Goal: Task Accomplishment & Management: Use online tool/utility

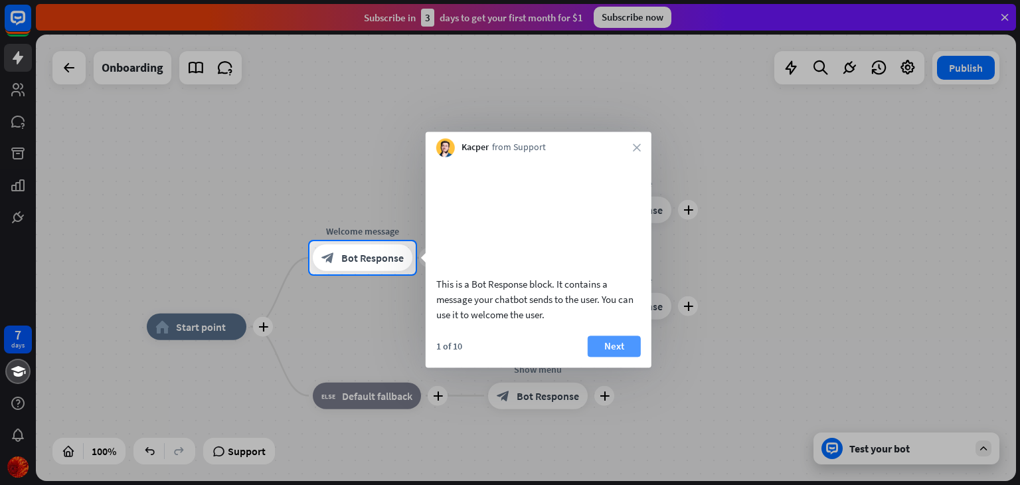
click at [608, 357] on button "Next" at bounding box center [614, 345] width 53 height 21
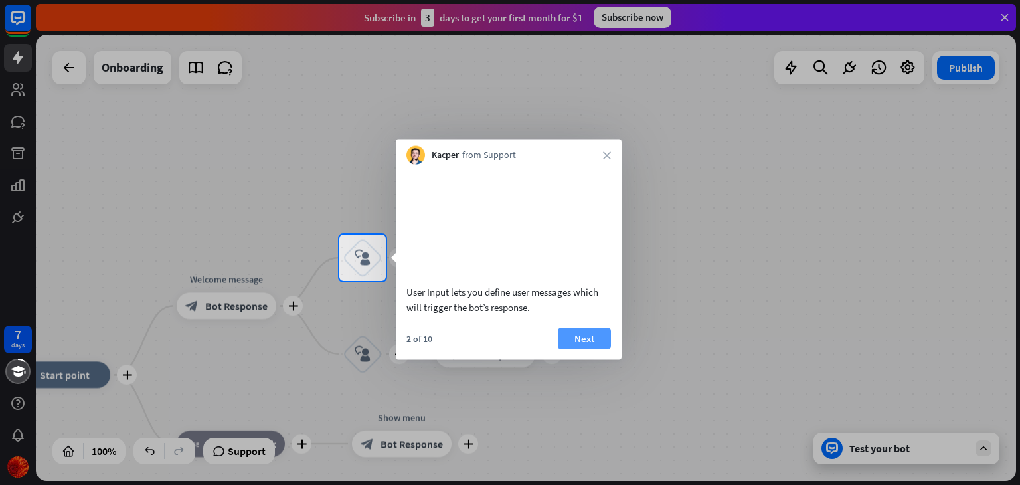
click at [607, 349] on button "Next" at bounding box center [584, 337] width 53 height 21
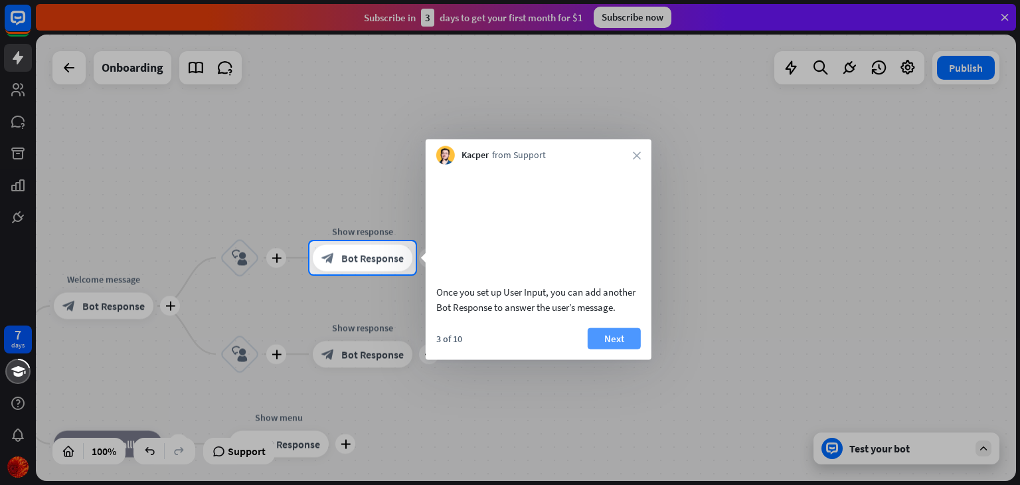
click at [607, 349] on button "Next" at bounding box center [614, 337] width 53 height 21
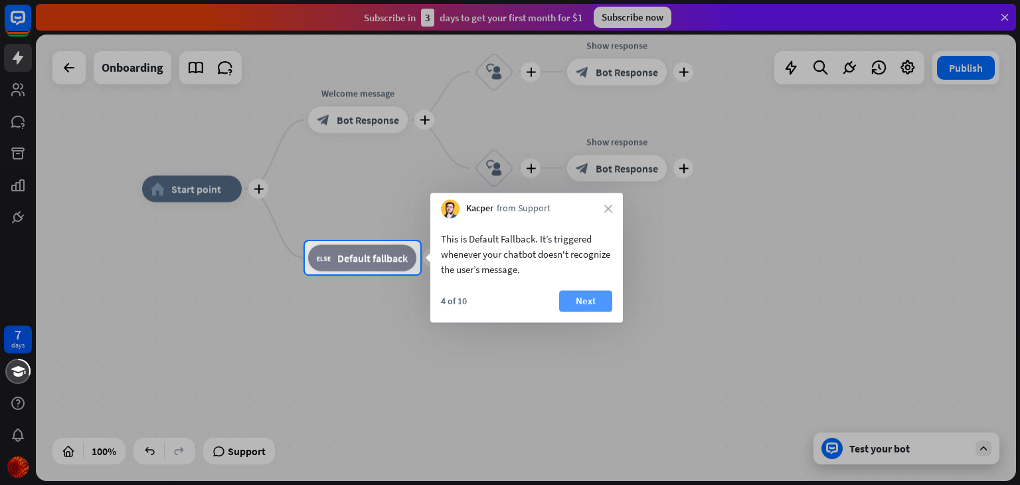
click at [590, 307] on button "Next" at bounding box center [585, 300] width 53 height 21
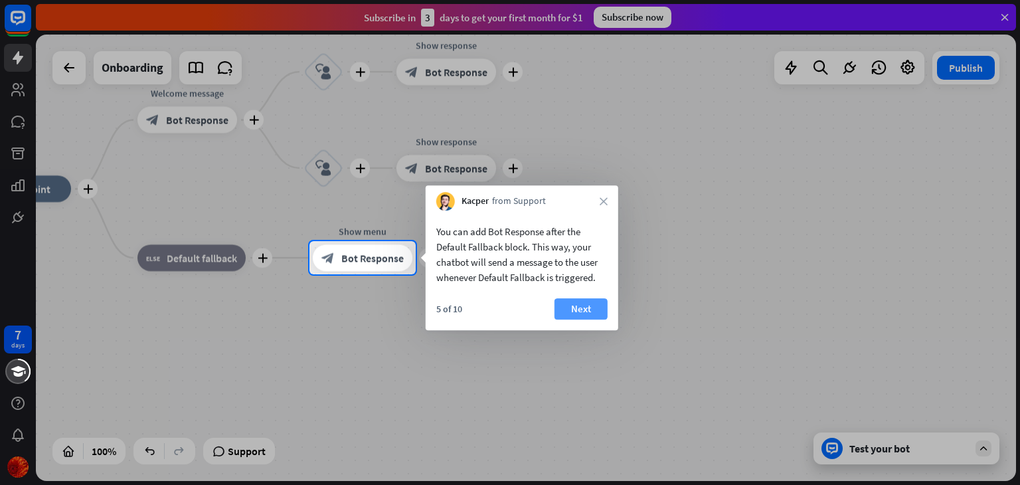
click at [590, 301] on button "Next" at bounding box center [580, 308] width 53 height 21
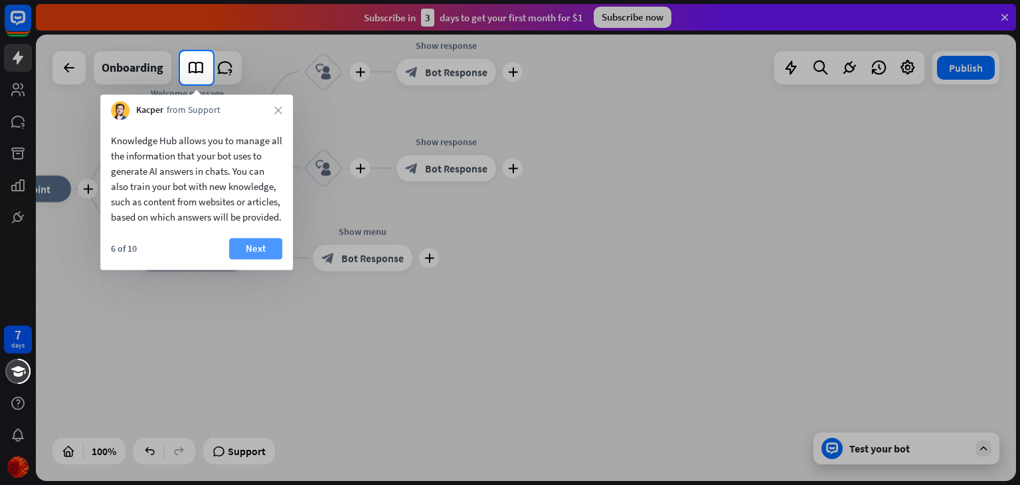
click at [268, 259] on button "Next" at bounding box center [255, 248] width 53 height 21
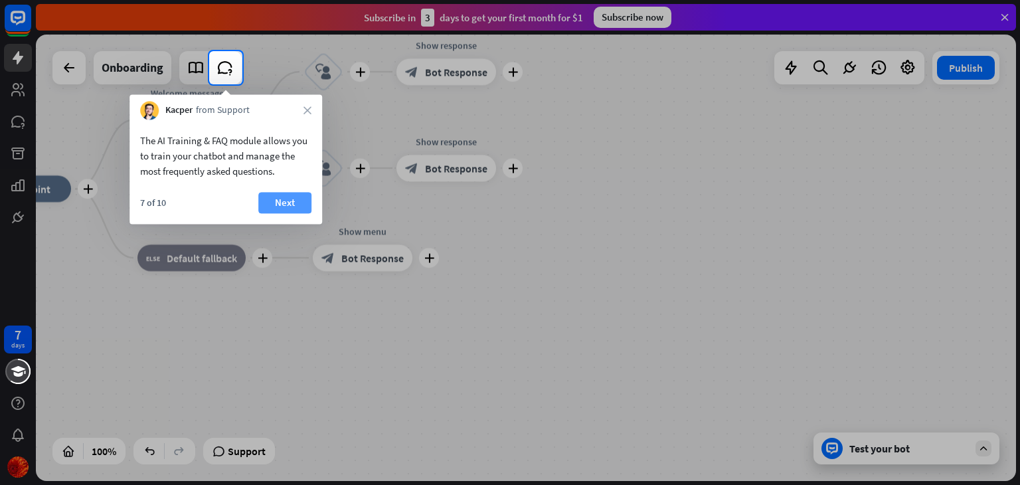
click at [278, 202] on button "Next" at bounding box center [284, 202] width 53 height 21
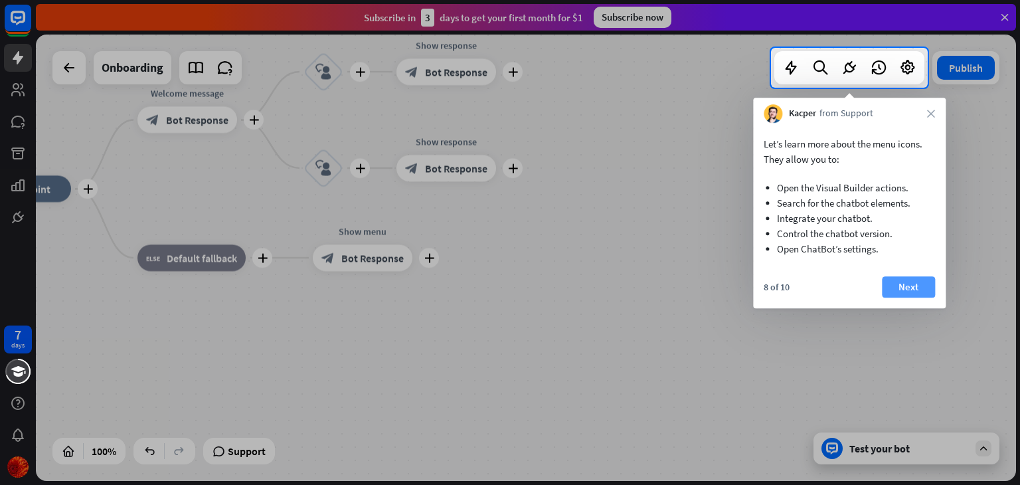
click at [898, 288] on button "Next" at bounding box center [908, 286] width 53 height 21
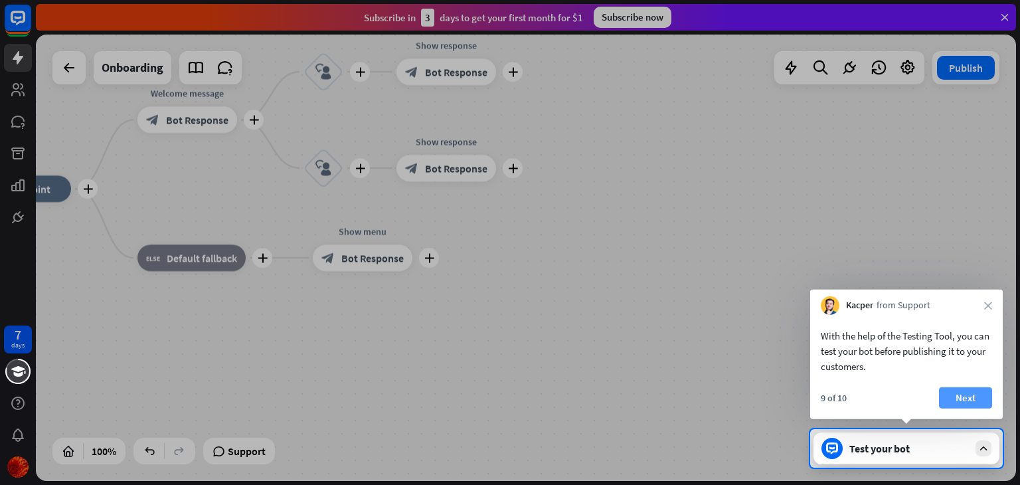
click at [969, 390] on button "Next" at bounding box center [965, 397] width 53 height 21
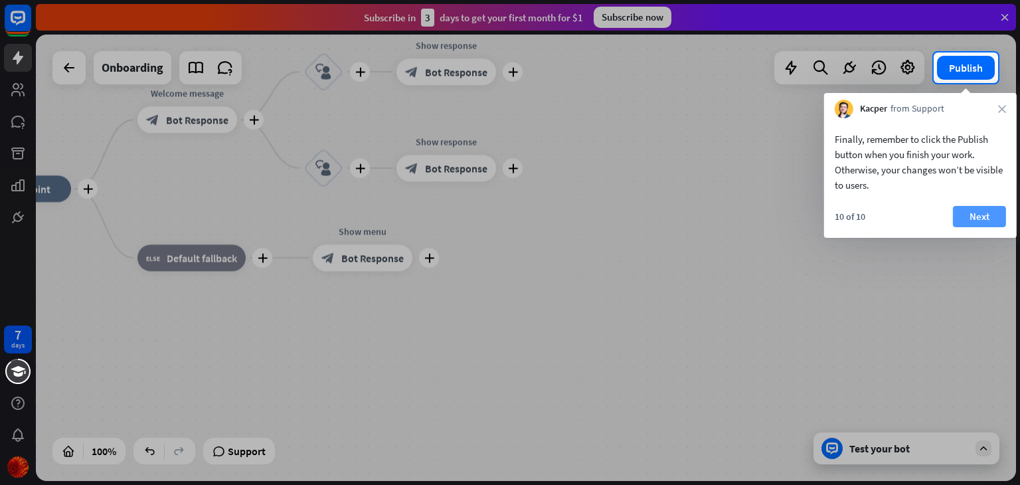
click at [991, 226] on button "Next" at bounding box center [979, 216] width 53 height 21
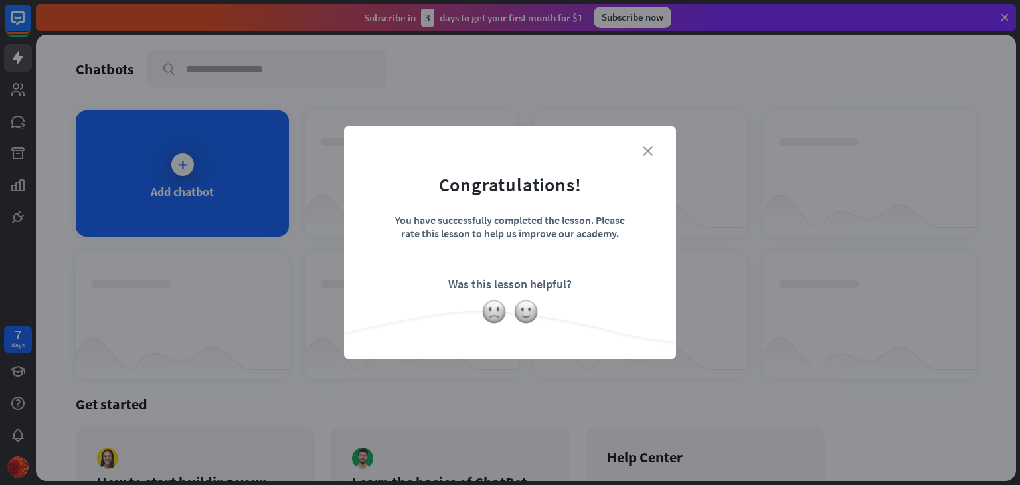
click at [643, 151] on icon "close" at bounding box center [648, 151] width 10 height 10
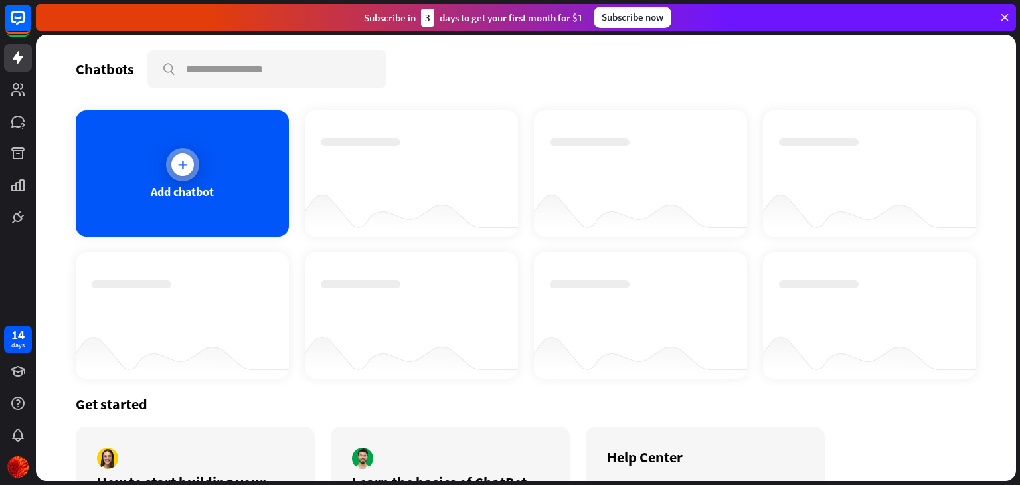
click at [189, 157] on div at bounding box center [182, 164] width 23 height 23
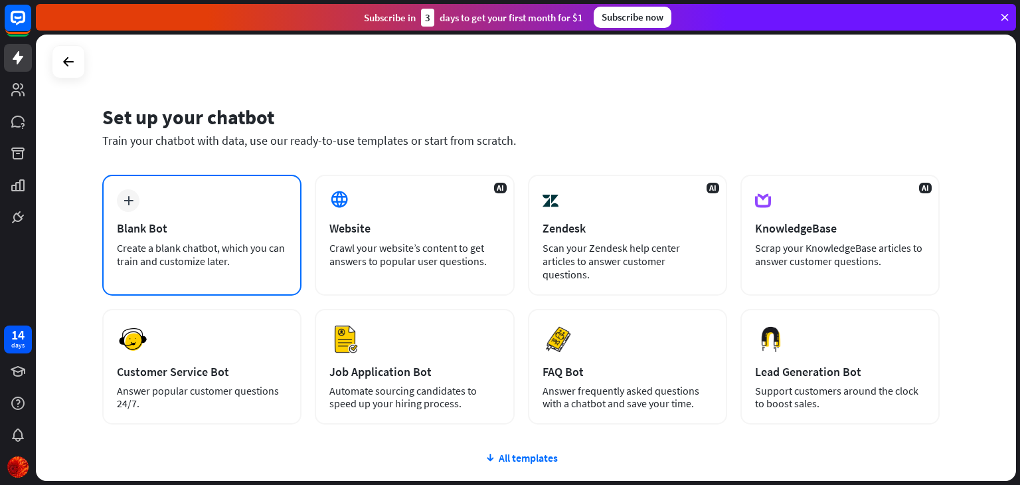
click at [122, 180] on div "plus Blank Bot Create a blank chatbot, which you can train and customize later." at bounding box center [201, 235] width 199 height 121
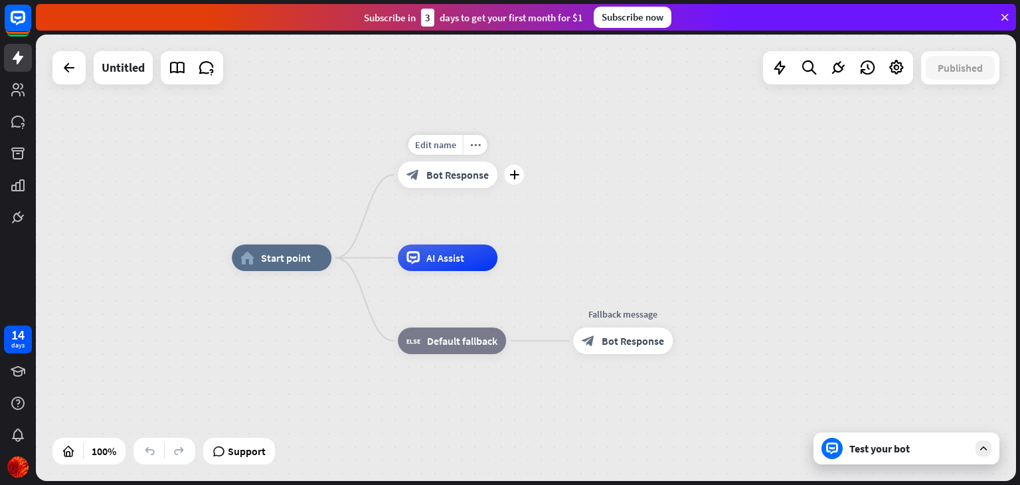
click at [458, 188] on div "Edit name more_horiz plus Welcome message block_bot_response Bot Response" at bounding box center [448, 174] width 100 height 27
click at [273, 256] on span "Start point" at bounding box center [286, 257] width 50 height 13
